Goal: Task Accomplishment & Management: Manage account settings

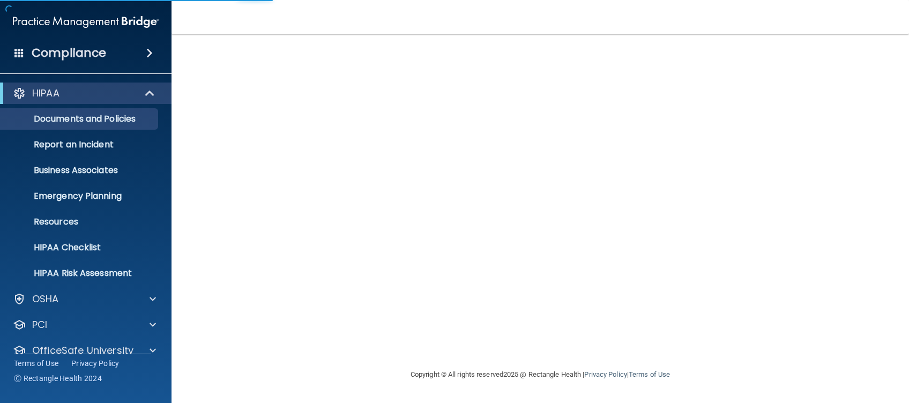
scroll to position [41, 0]
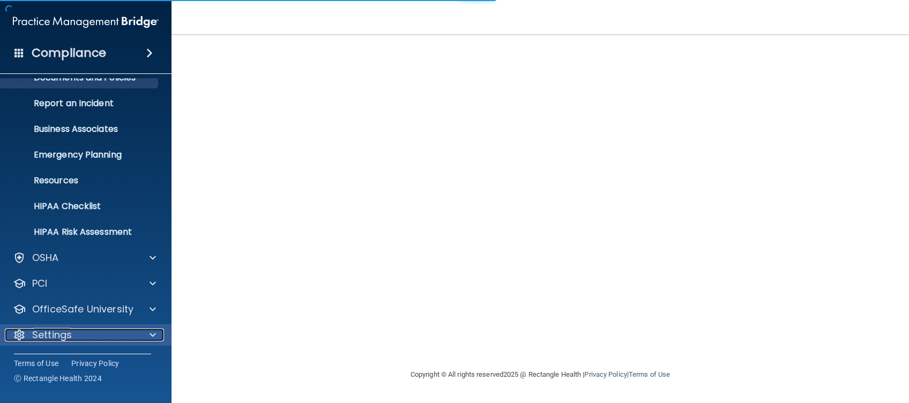
click at [81, 339] on div "Settings" at bounding box center [71, 334] width 133 height 13
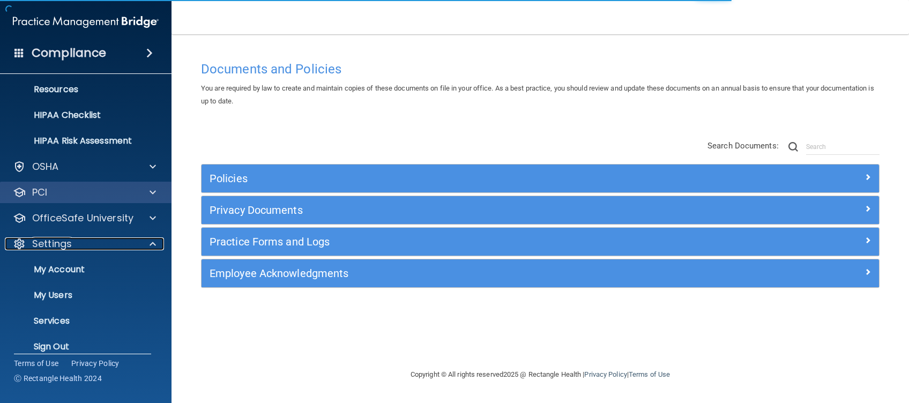
scroll to position [144, 0]
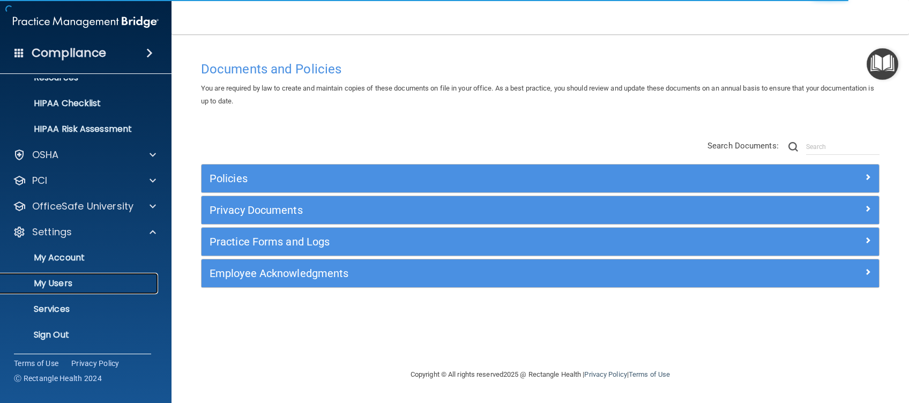
click at [88, 278] on p "My Users" at bounding box center [80, 283] width 146 height 11
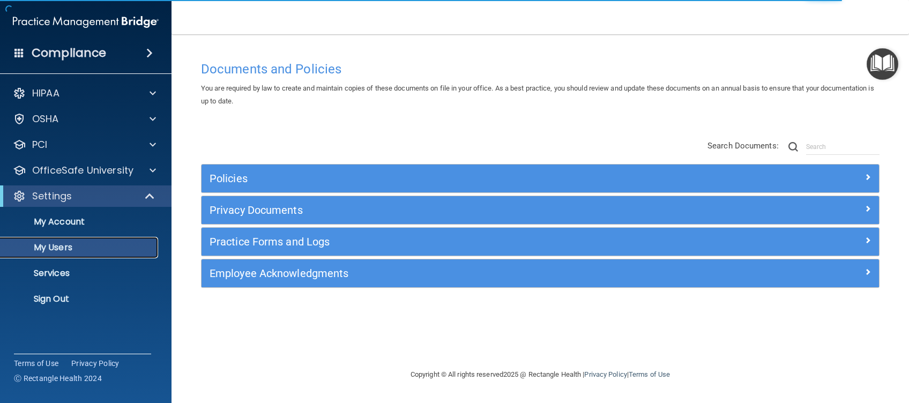
click at [58, 251] on p "My Users" at bounding box center [80, 247] width 146 height 11
select select "20"
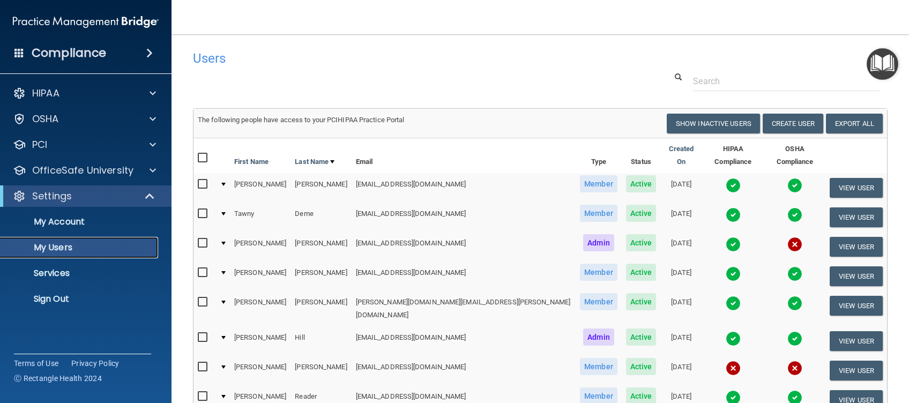
scroll to position [15, 0]
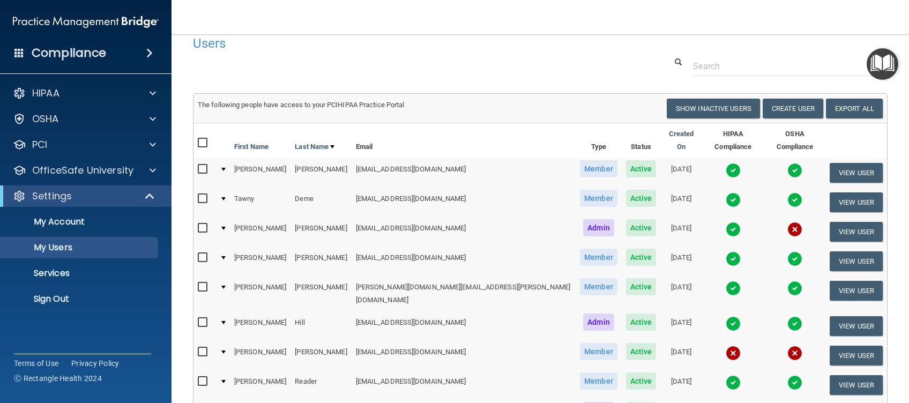
click at [787, 163] on img at bounding box center [794, 170] width 15 height 15
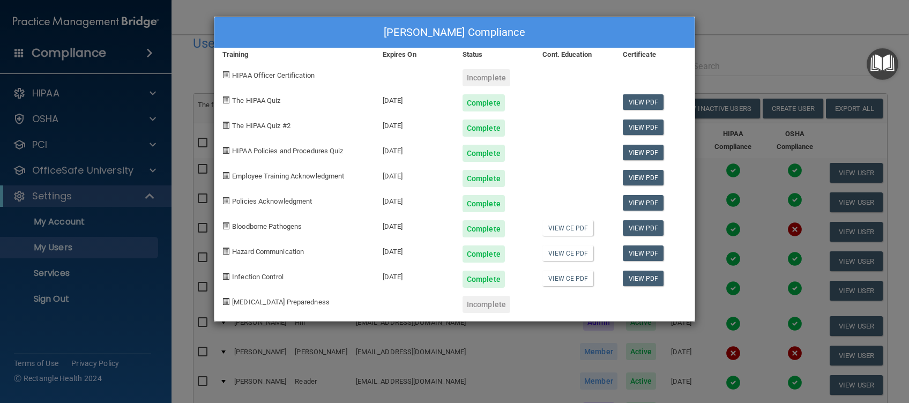
click at [772, 72] on div "[PERSON_NAME] Compliance Training Expires On Status Cont. Education Certificate…" at bounding box center [454, 201] width 909 height 403
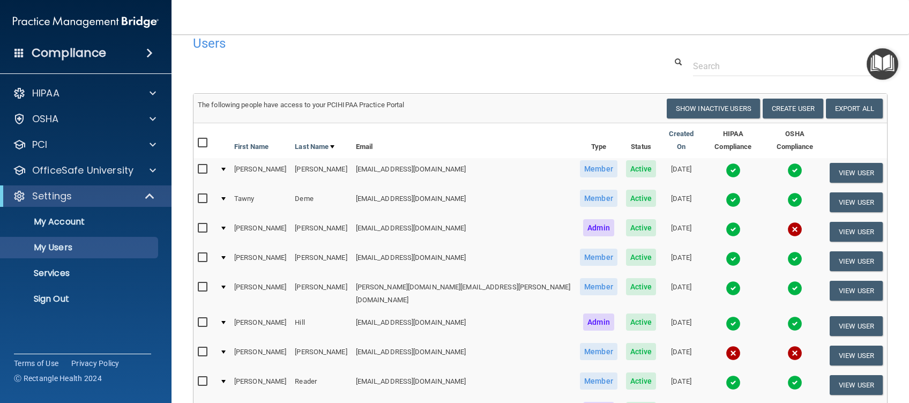
click at [787, 164] on img at bounding box center [794, 170] width 15 height 15
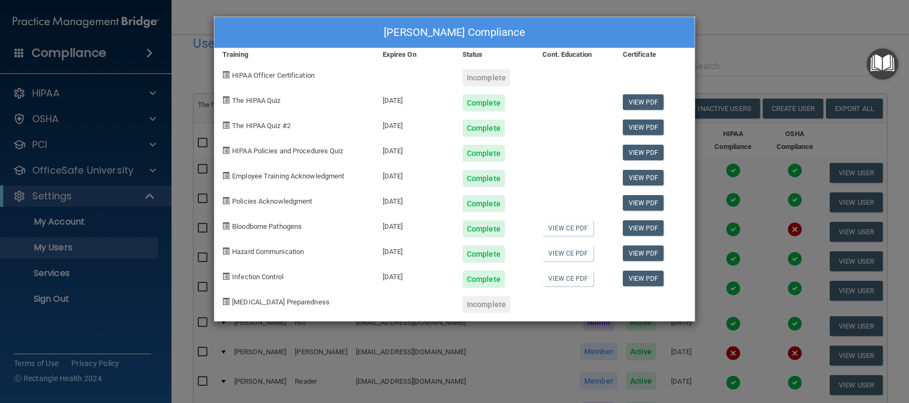
click at [776, 29] on div "[PERSON_NAME] Compliance Training Expires On Status Cont. Education Certificate…" at bounding box center [454, 201] width 909 height 403
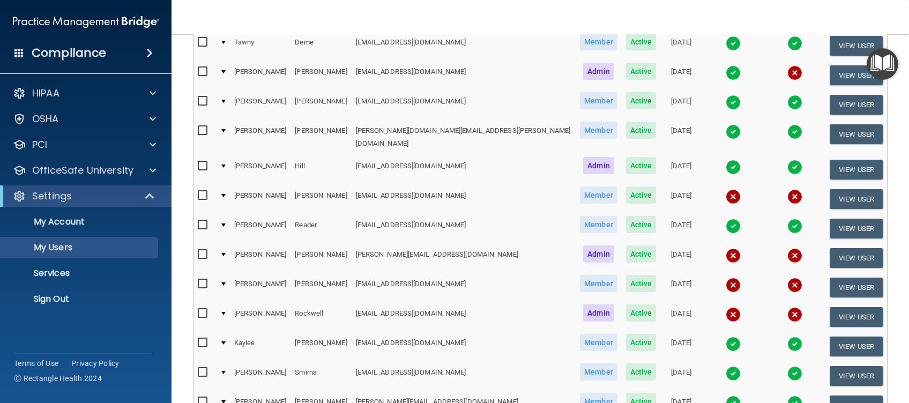
scroll to position [172, 0]
click at [787, 65] on img at bounding box center [794, 72] width 15 height 15
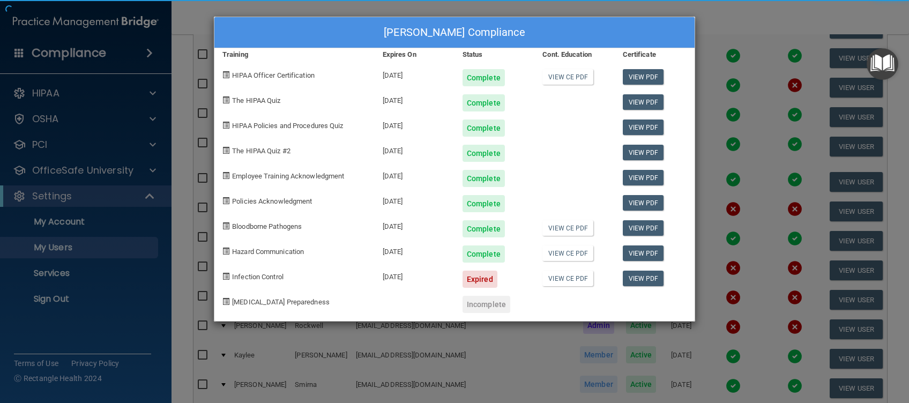
click at [763, 79] on div "[PERSON_NAME] Compliance Training Expires On Status Cont. Education Certificate…" at bounding box center [454, 201] width 909 height 403
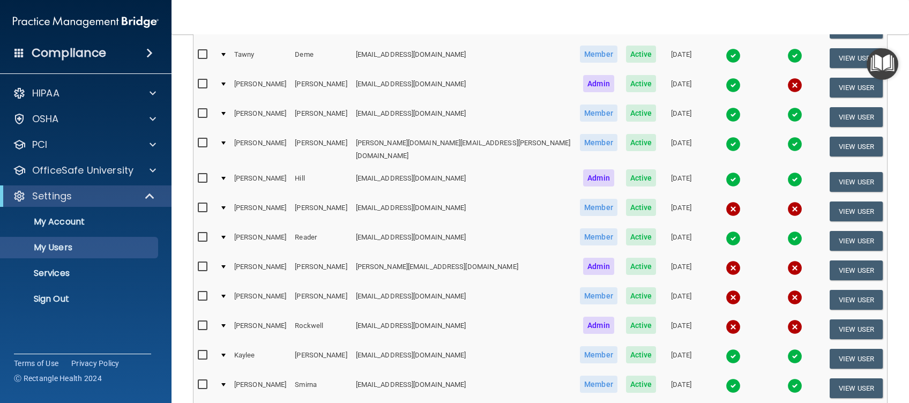
click at [787, 79] on img at bounding box center [794, 85] width 15 height 15
